Goal: Navigation & Orientation: Find specific page/section

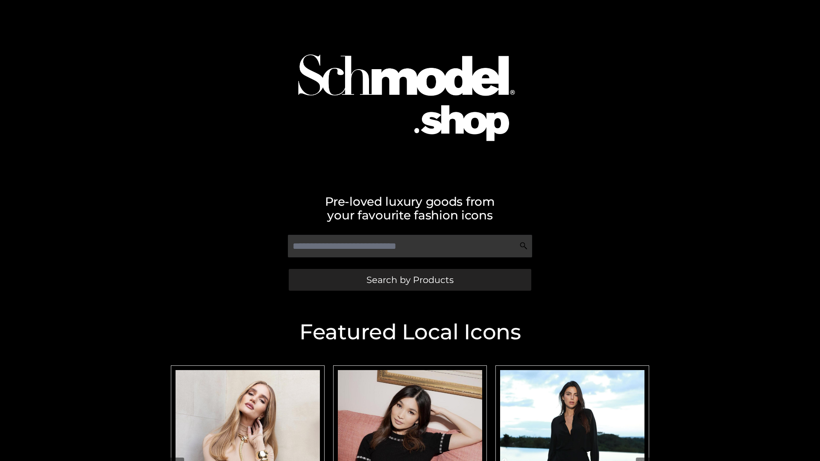
click at [409, 280] on span "Search by Products" at bounding box center [409, 279] width 87 height 9
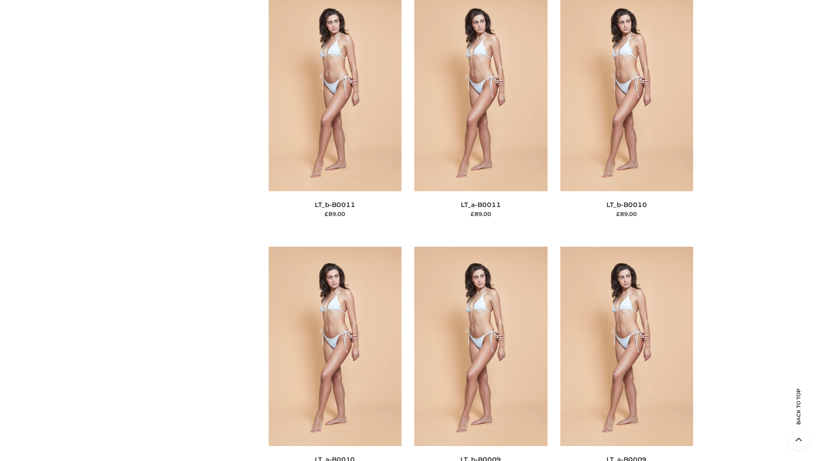
scroll to position [3835, 0]
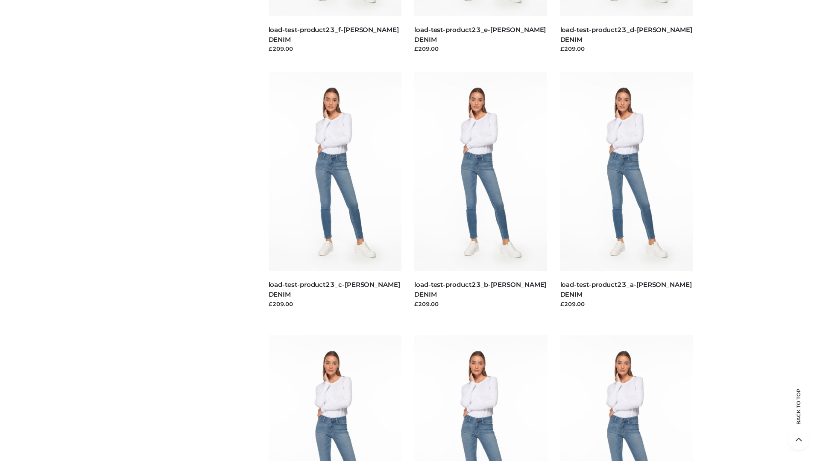
scroll to position [749, 0]
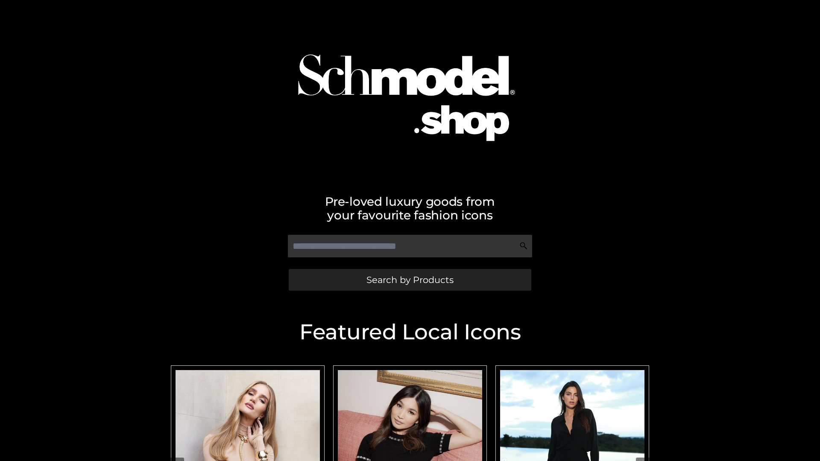
click at [409, 280] on span "Search by Products" at bounding box center [409, 279] width 87 height 9
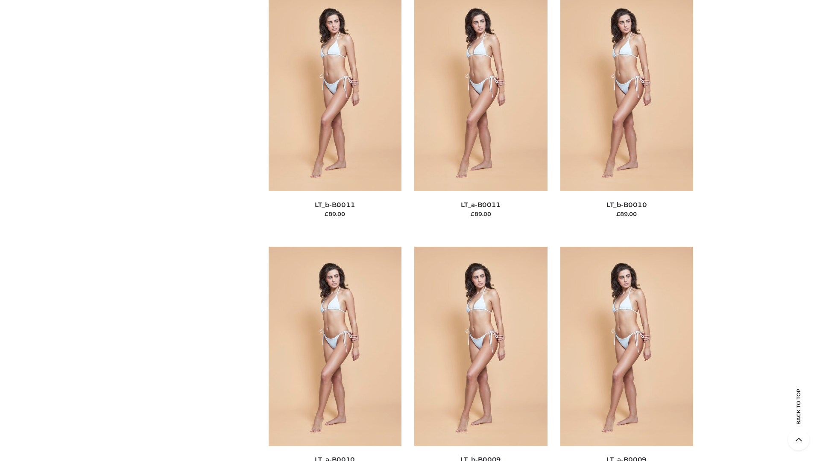
scroll to position [3835, 0]
